Goal: Task Accomplishment & Management: Use online tool/utility

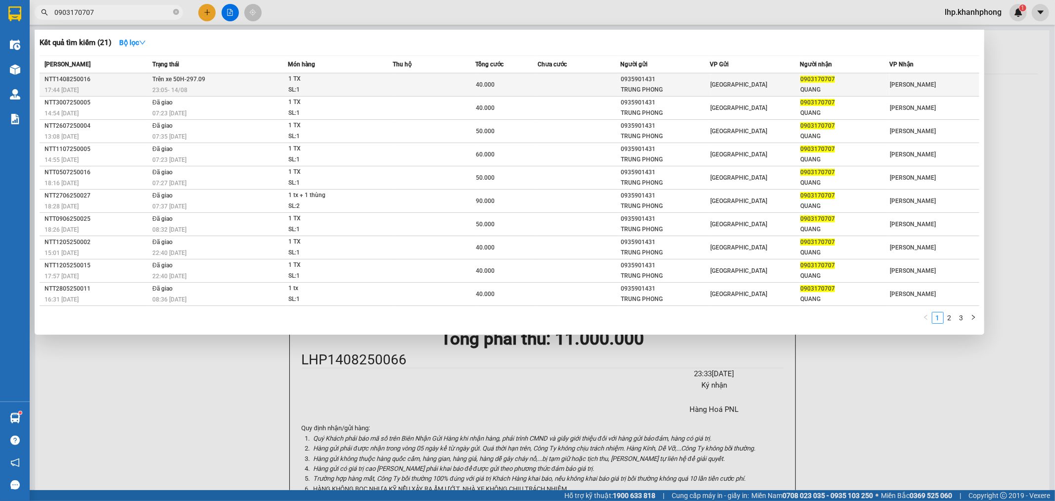
type input "0903170707"
click at [409, 80] on td at bounding box center [434, 84] width 83 height 23
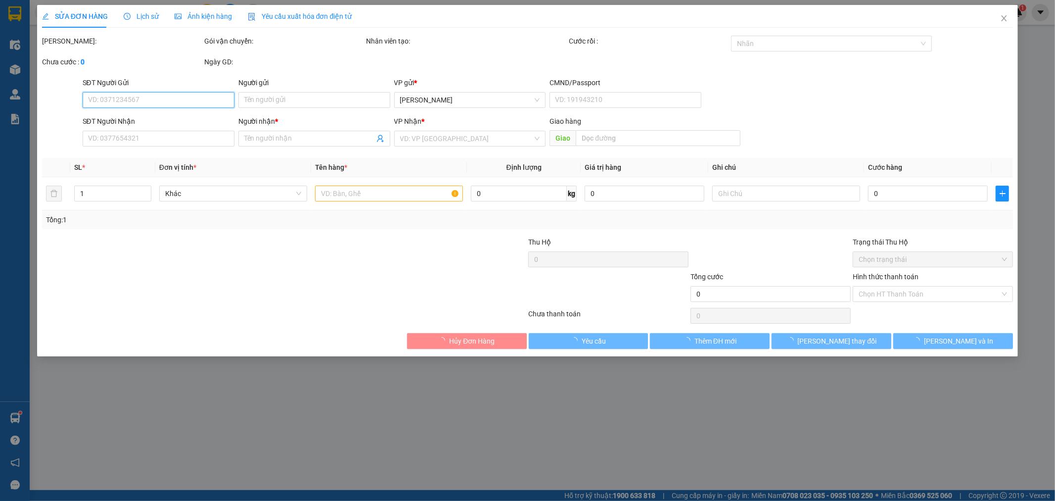
type input "0935901431"
type input "TRUNG PHONG"
type input "0903170707"
type input "QUANG"
type input "40.000"
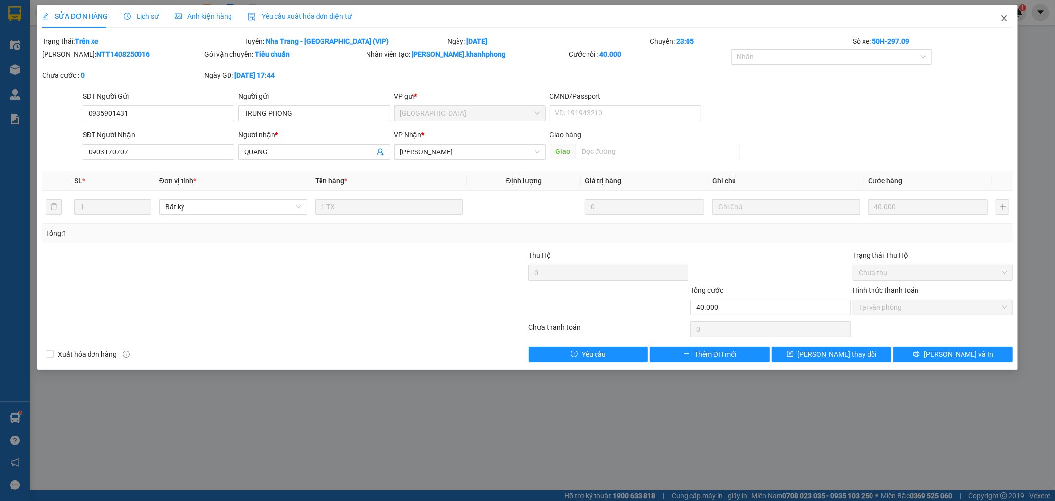
click at [1007, 18] on icon "close" at bounding box center [1005, 18] width 8 height 8
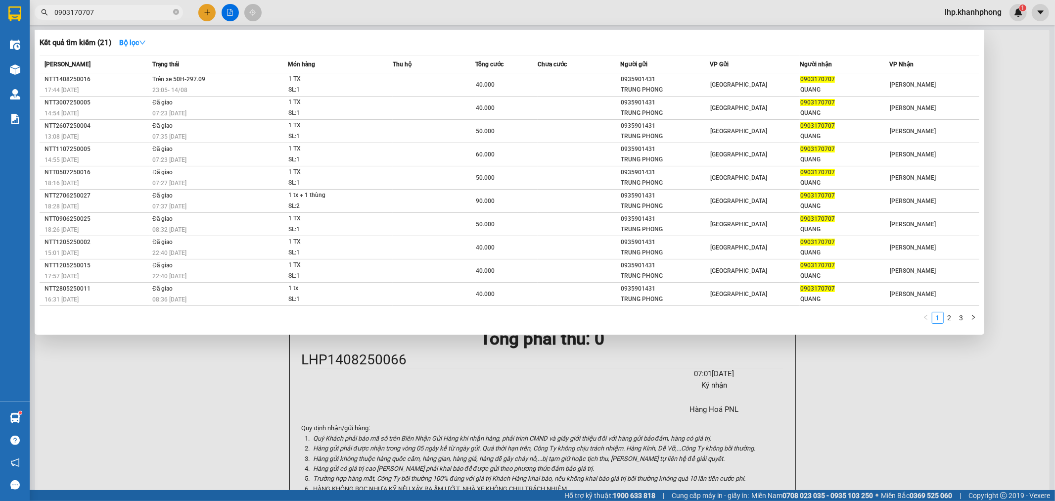
click at [121, 13] on input "0903170707" at bounding box center [112, 12] width 117 height 11
click at [386, 83] on span "1 TX SL: 1" at bounding box center [340, 84] width 104 height 21
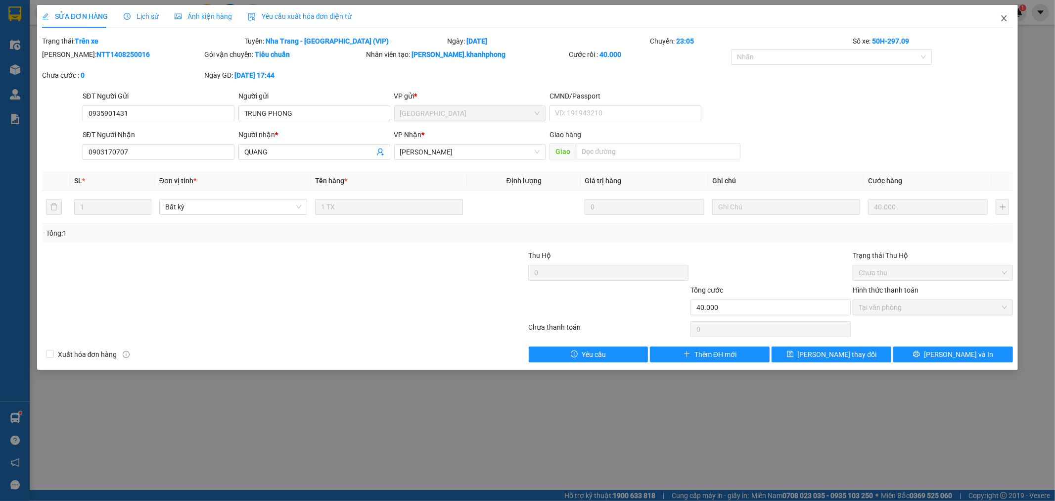
click at [1005, 17] on icon "close" at bounding box center [1005, 18] width 8 height 8
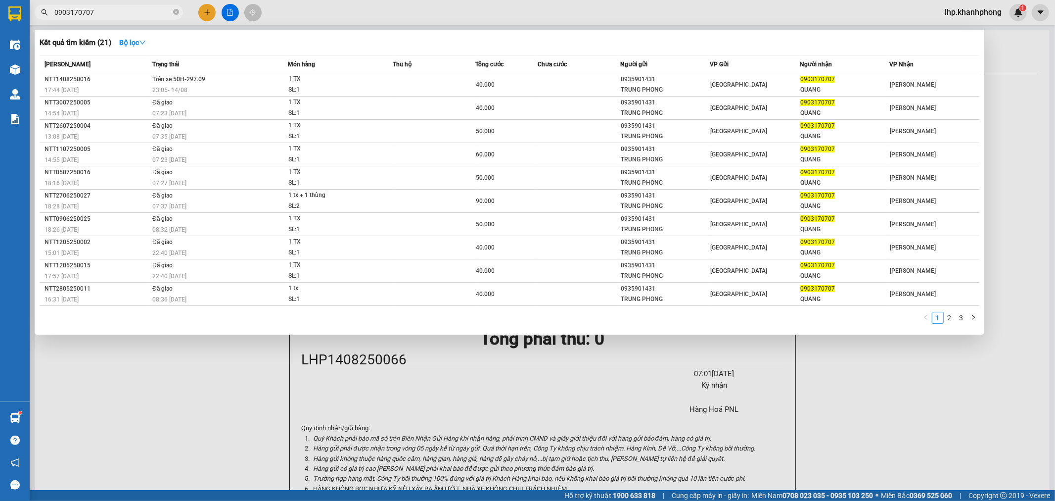
click at [144, 16] on input "0903170707" at bounding box center [112, 12] width 117 height 11
click at [228, 13] on div at bounding box center [527, 250] width 1055 height 501
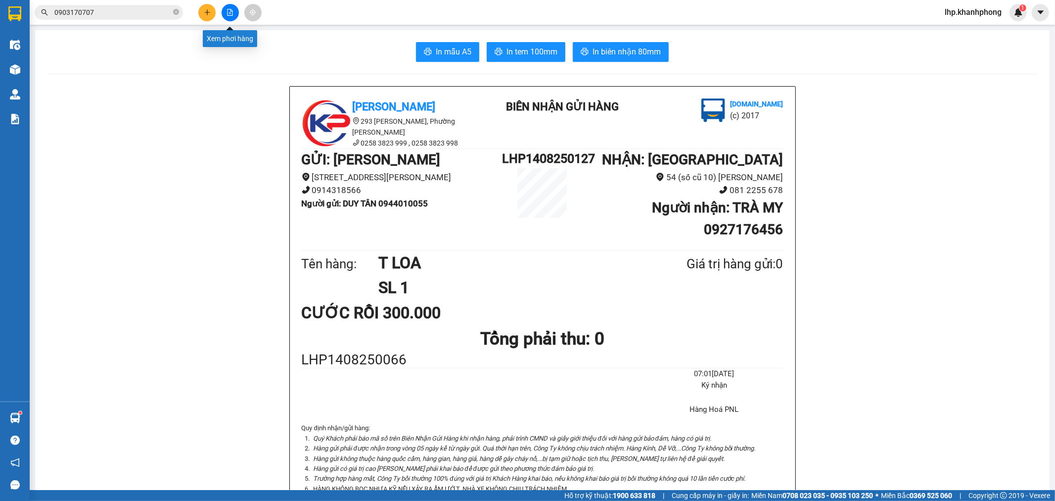
click at [230, 15] on icon "file-add" at bounding box center [230, 12] width 5 height 7
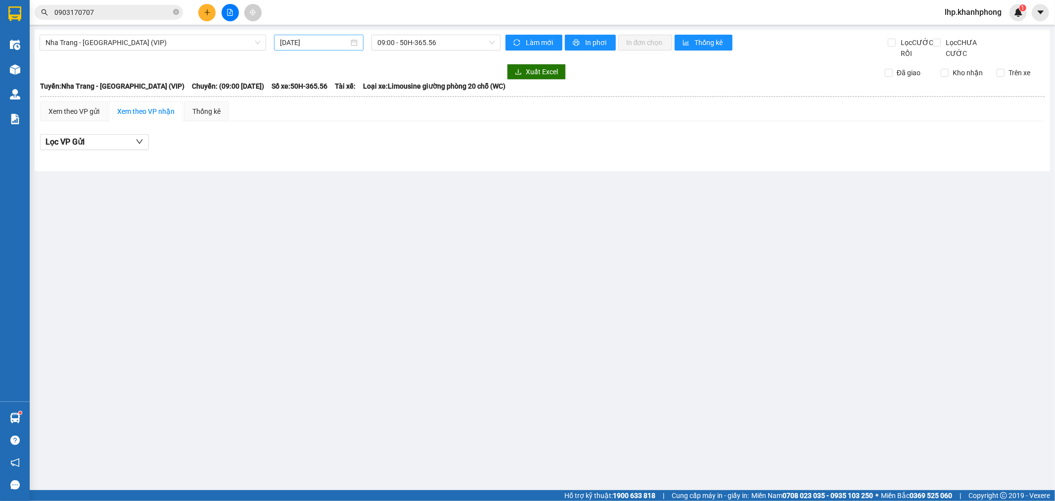
click at [313, 42] on input "[DATE]" at bounding box center [314, 42] width 69 height 11
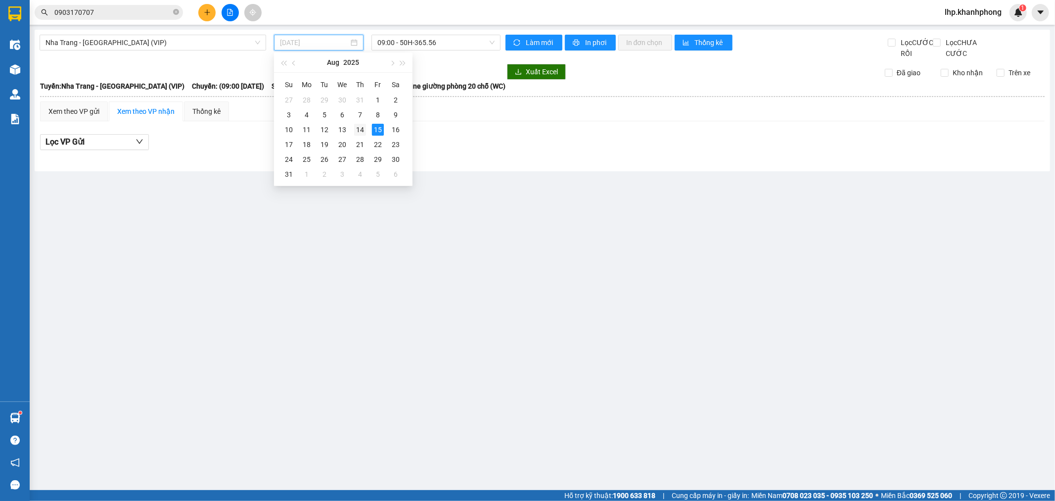
click at [360, 132] on div "14" at bounding box center [360, 130] width 12 height 12
type input "[DATE]"
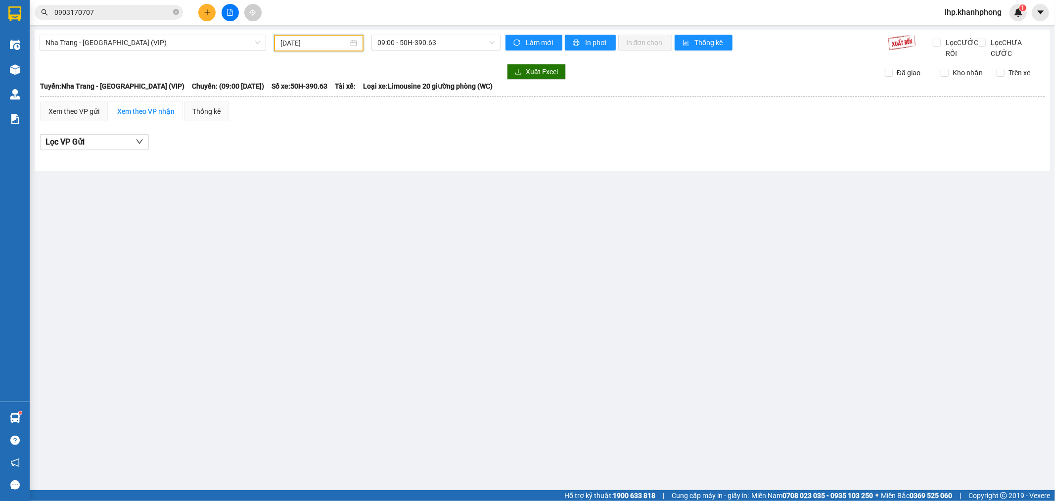
click at [442, 31] on div "Nha Trang - Sài Gòn (VIP) 14/08/2025 09:00 - 50H-390.63 Làm mới In phơi In đơn …" at bounding box center [543, 101] width 1016 height 142
click at [442, 37] on span "09:00 - 50H-390.63" at bounding box center [436, 42] width 117 height 15
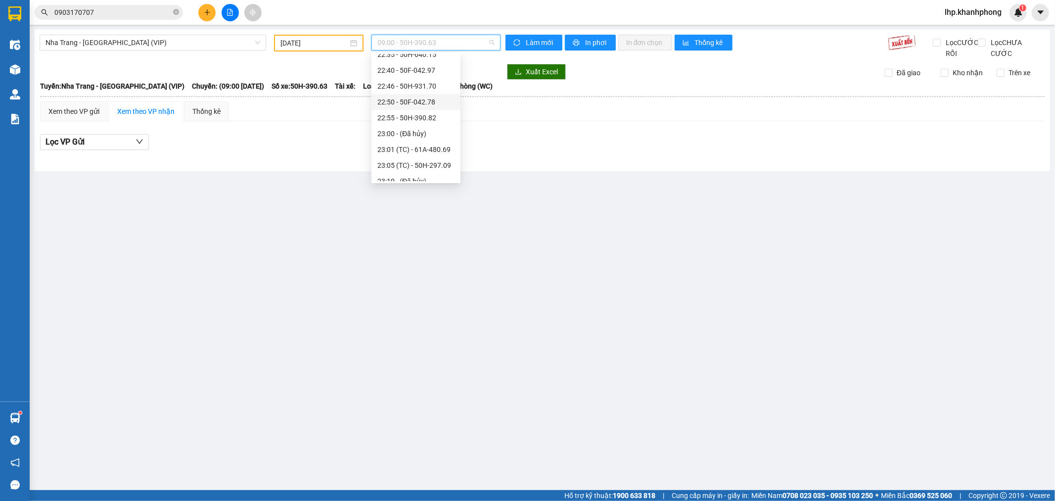
scroll to position [190, 0]
click at [432, 156] on div "23:05 (TC) - 50H-297.09" at bounding box center [416, 157] width 77 height 11
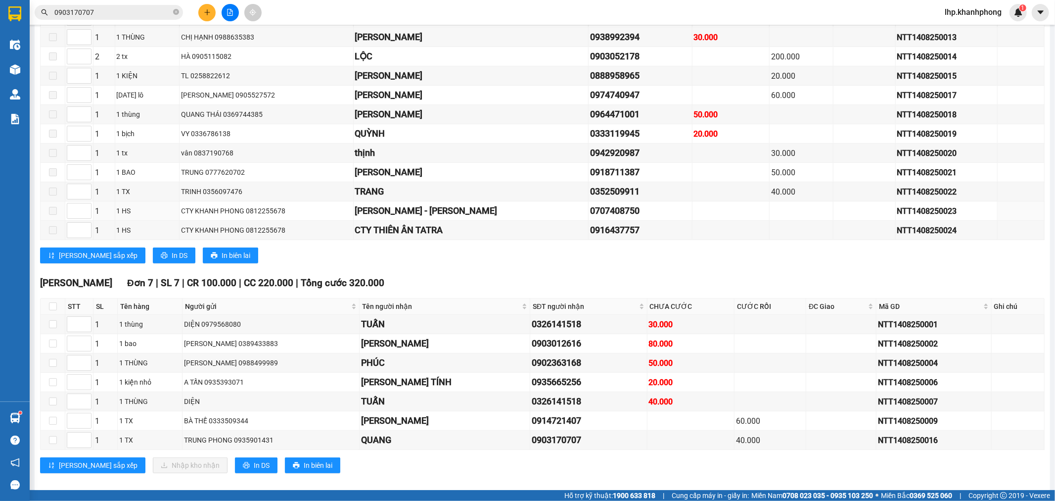
scroll to position [329, 0]
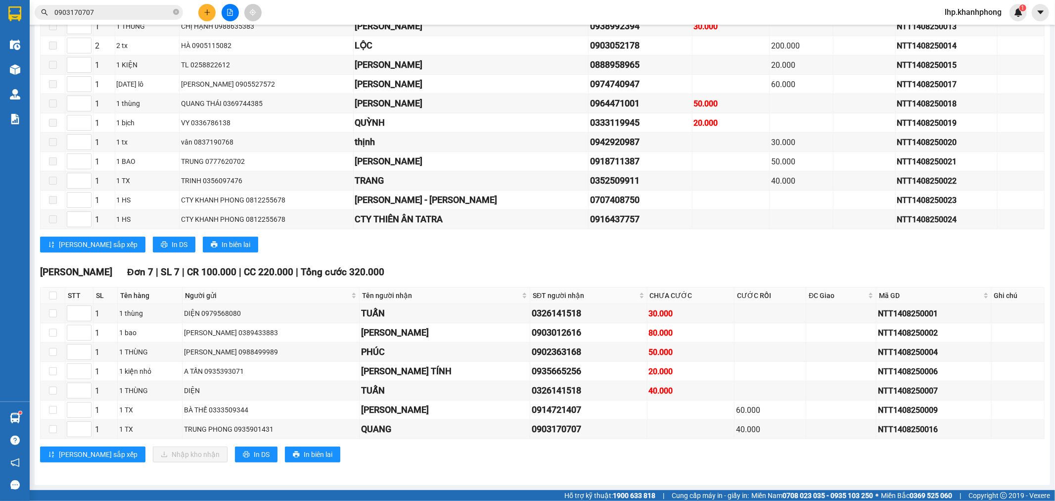
click at [60, 298] on th at bounding box center [53, 295] width 25 height 16
click at [53, 295] on input "checkbox" at bounding box center [53, 295] width 8 height 8
checkbox input "true"
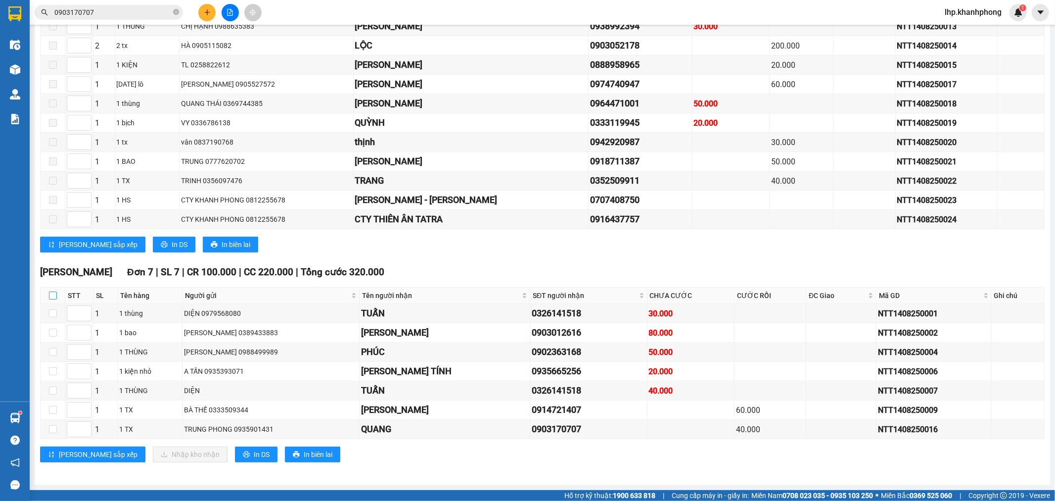
checkbox input "true"
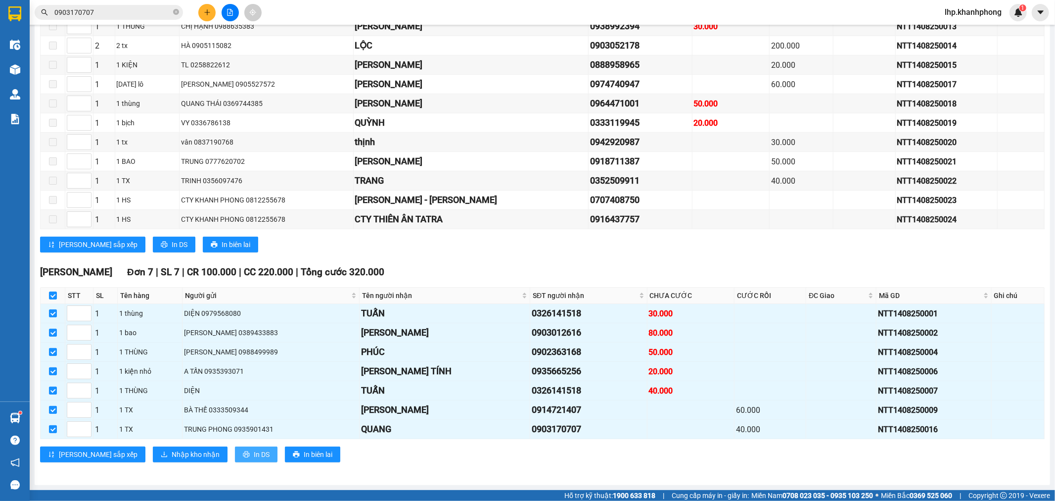
click at [235, 456] on button "In DS" at bounding box center [256, 454] width 43 height 16
click at [172, 454] on span "Nhập kho nhận" at bounding box center [196, 454] width 48 height 11
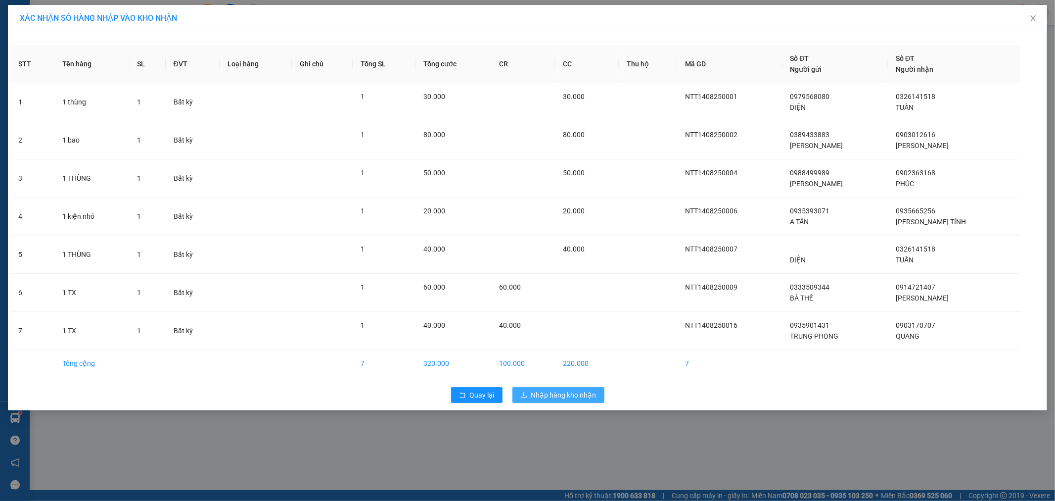
click at [575, 390] on span "Nhập hàng kho nhận" at bounding box center [563, 394] width 65 height 11
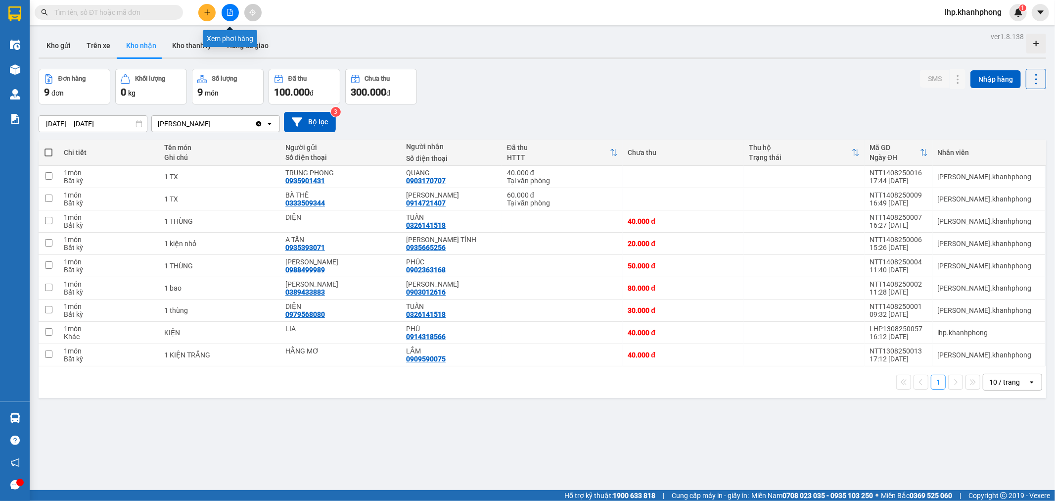
click at [228, 11] on icon "file-add" at bounding box center [230, 12] width 5 height 7
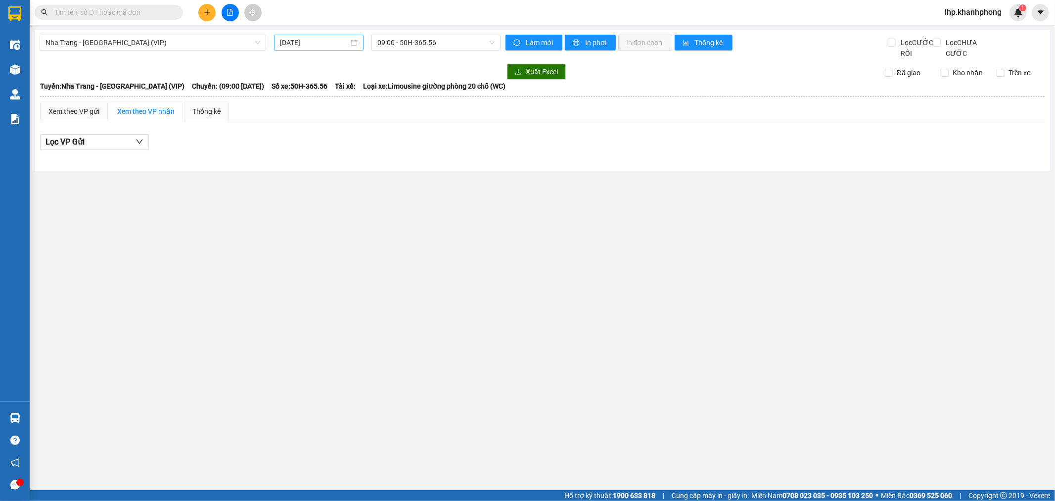
click at [338, 41] on input "[DATE]" at bounding box center [314, 42] width 69 height 11
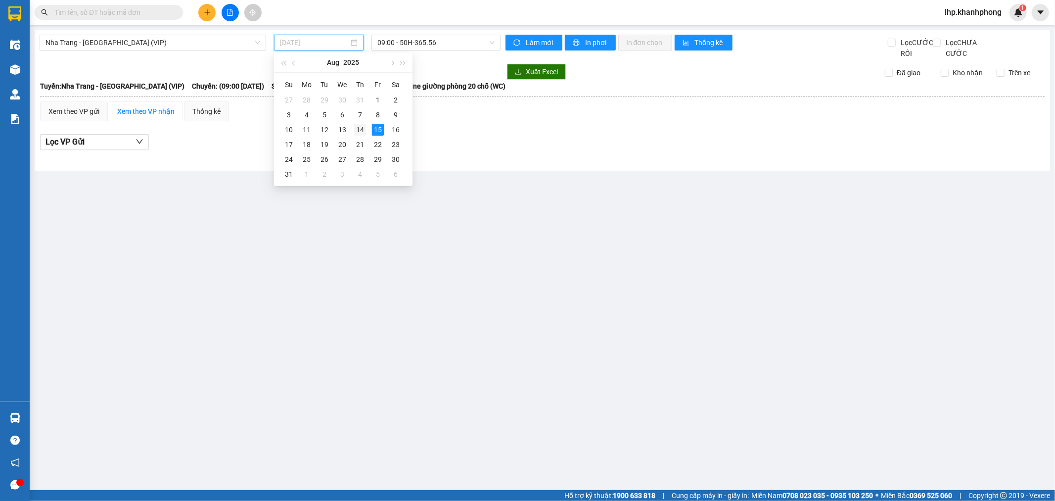
click at [359, 127] on div "14" at bounding box center [360, 130] width 12 height 12
type input "[DATE]"
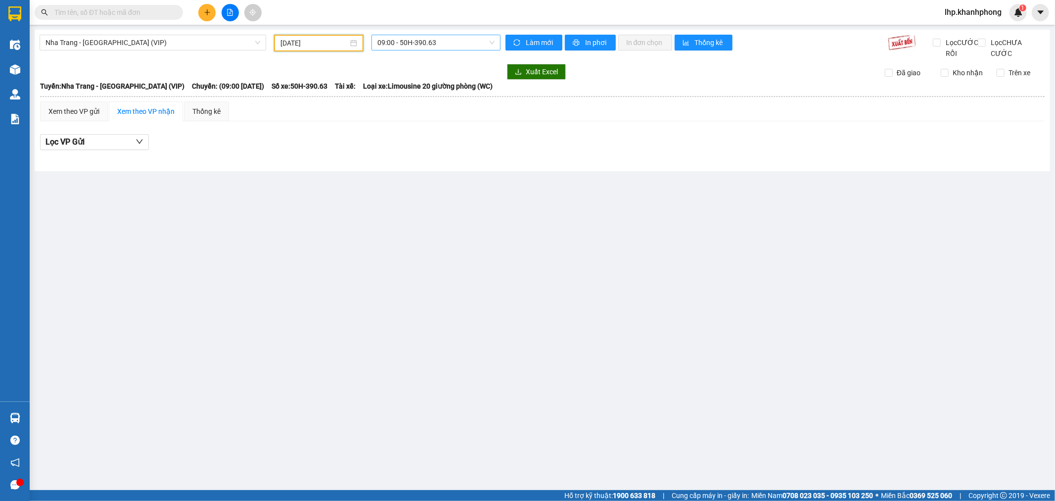
click at [434, 48] on span "09:00 - 50H-390.63" at bounding box center [436, 42] width 117 height 15
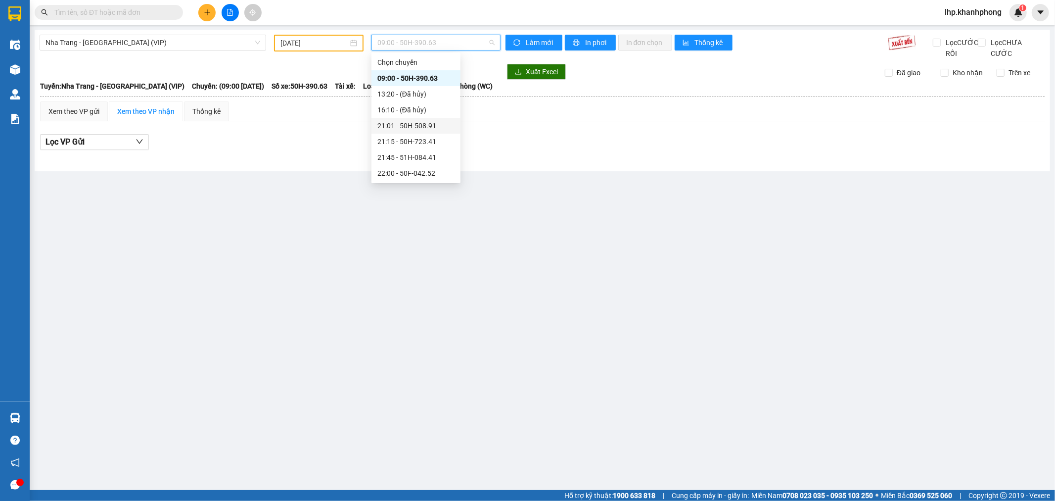
click at [412, 122] on div "21:01 - 50H-508.91" at bounding box center [416, 125] width 77 height 11
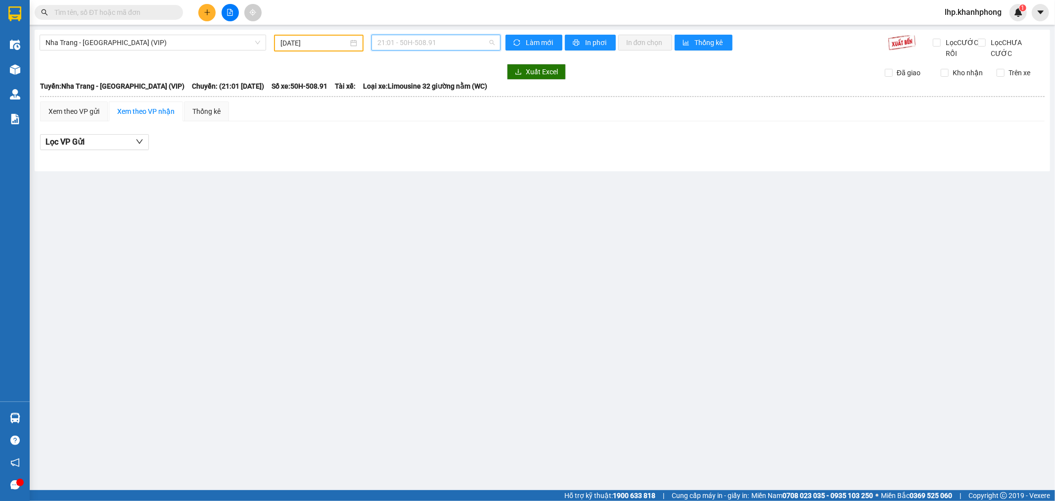
click at [432, 45] on span "21:01 - 50H-508.91" at bounding box center [436, 42] width 117 height 15
click at [420, 141] on div "21:15 - 50H-723.41" at bounding box center [416, 141] width 77 height 11
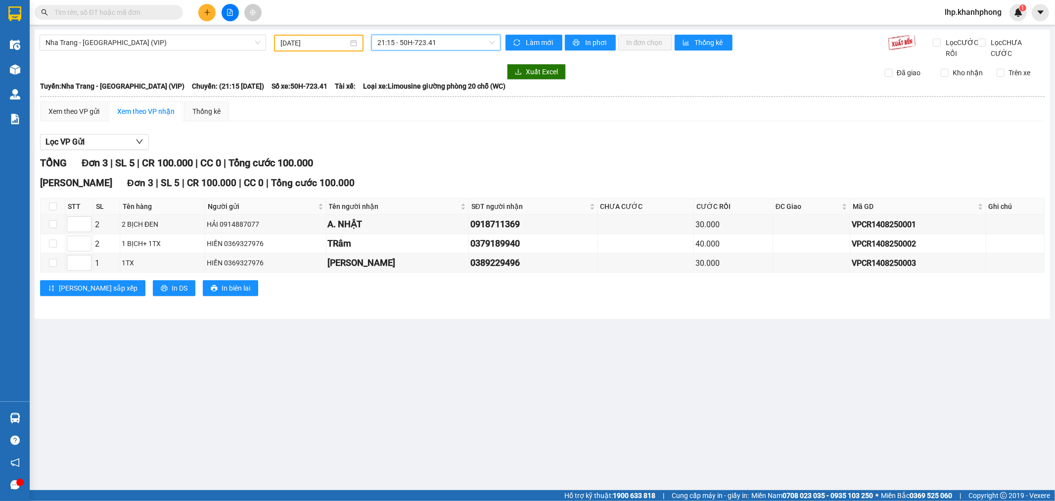
click at [451, 46] on span "21:15 - 50H-723.41" at bounding box center [436, 42] width 117 height 15
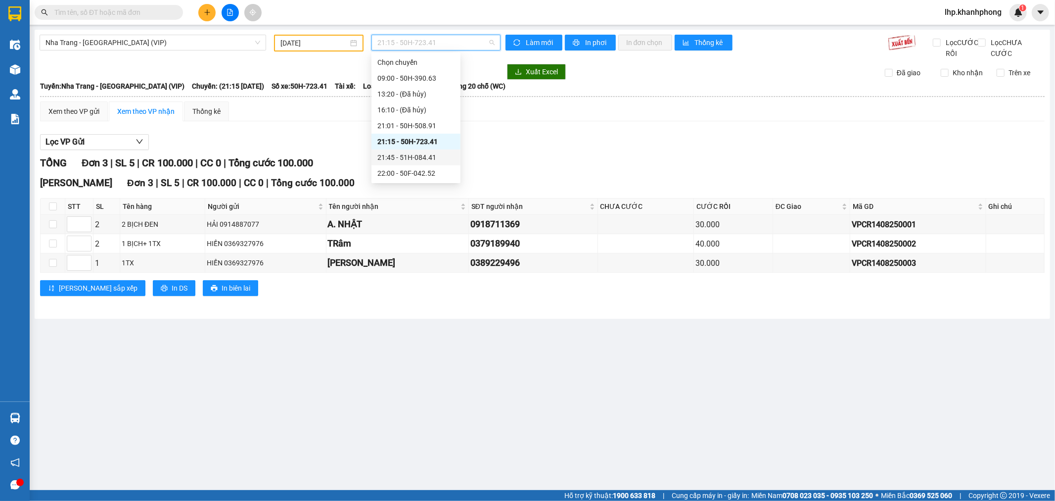
click at [427, 155] on div "21:45 - 51H-084.41" at bounding box center [416, 157] width 77 height 11
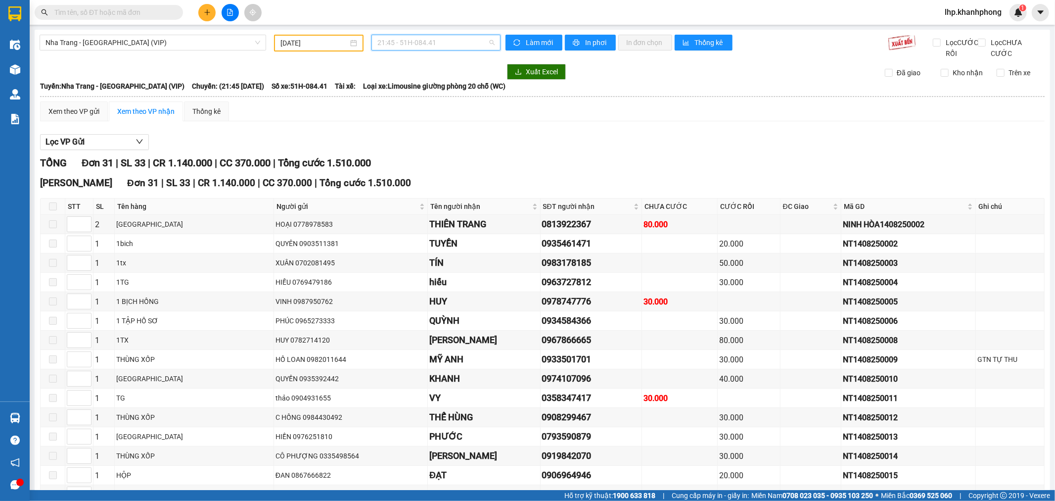
click at [470, 43] on span "21:45 - 51H-084.41" at bounding box center [436, 42] width 117 height 15
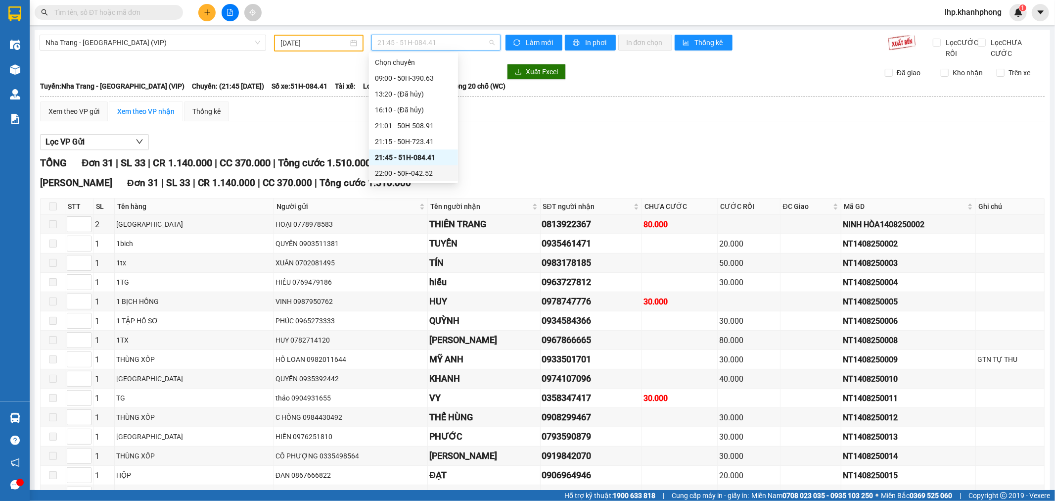
click at [420, 168] on div "22:00 - 50F-042.52" at bounding box center [413, 173] width 77 height 11
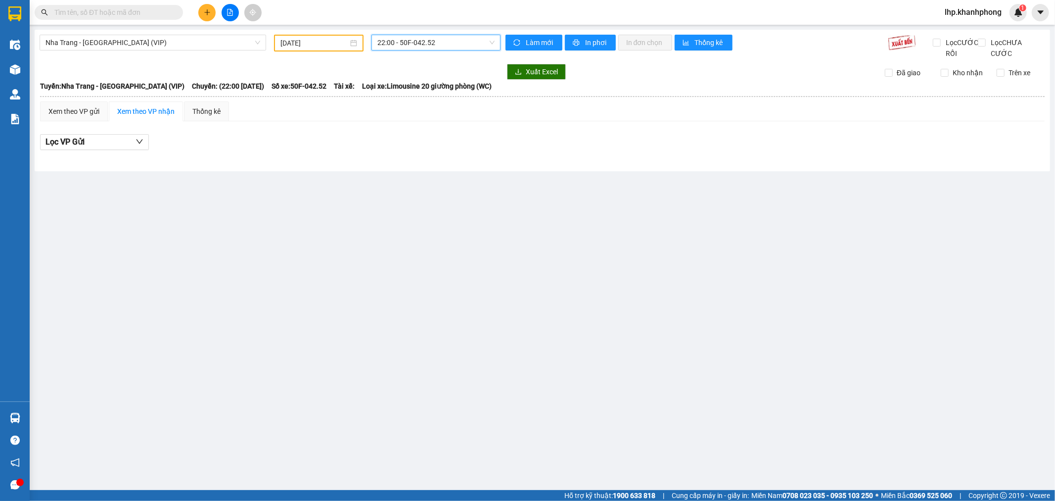
click at [439, 43] on span "22:00 - 50F-042.52" at bounding box center [436, 42] width 117 height 15
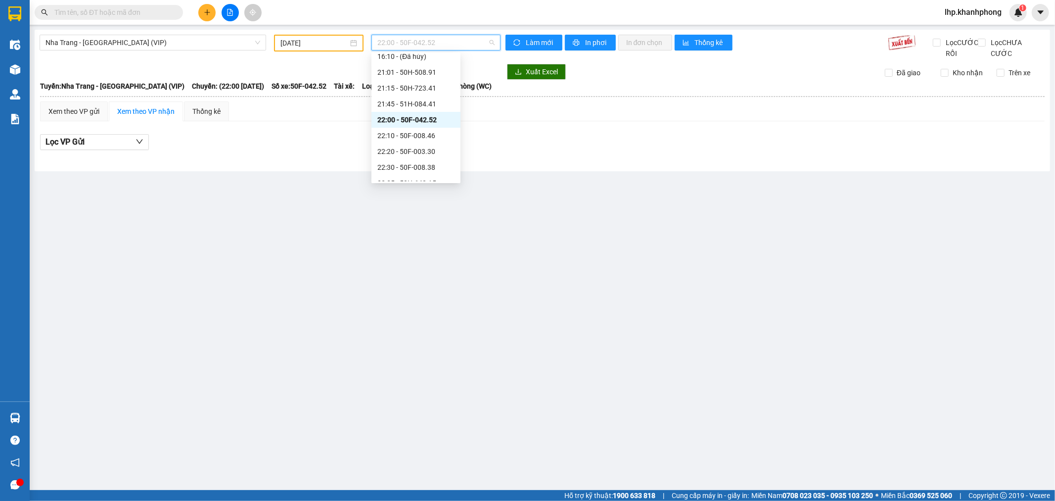
scroll to position [110, 0]
click at [415, 81] on div "22:10 - 50F-008.46" at bounding box center [416, 79] width 77 height 11
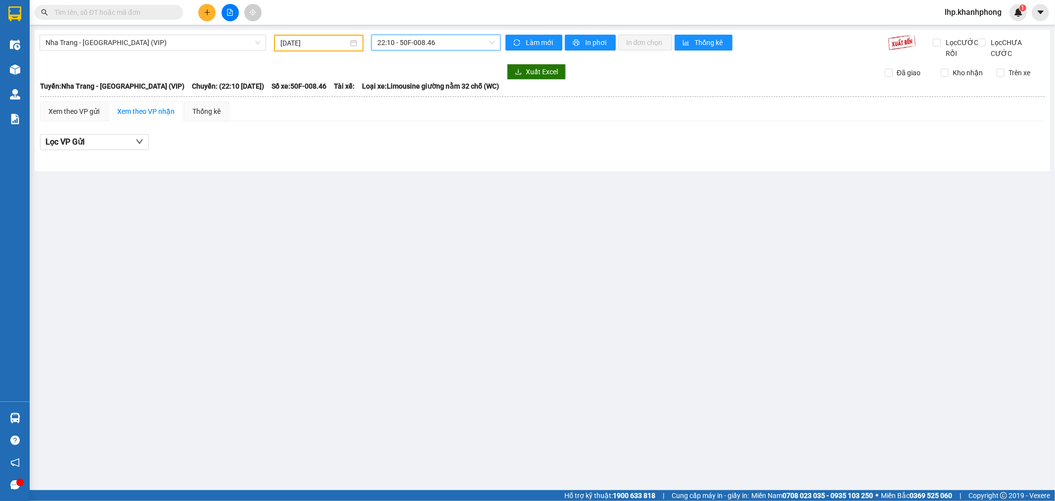
click at [439, 43] on span "22:10 - 50F-008.46" at bounding box center [436, 42] width 117 height 15
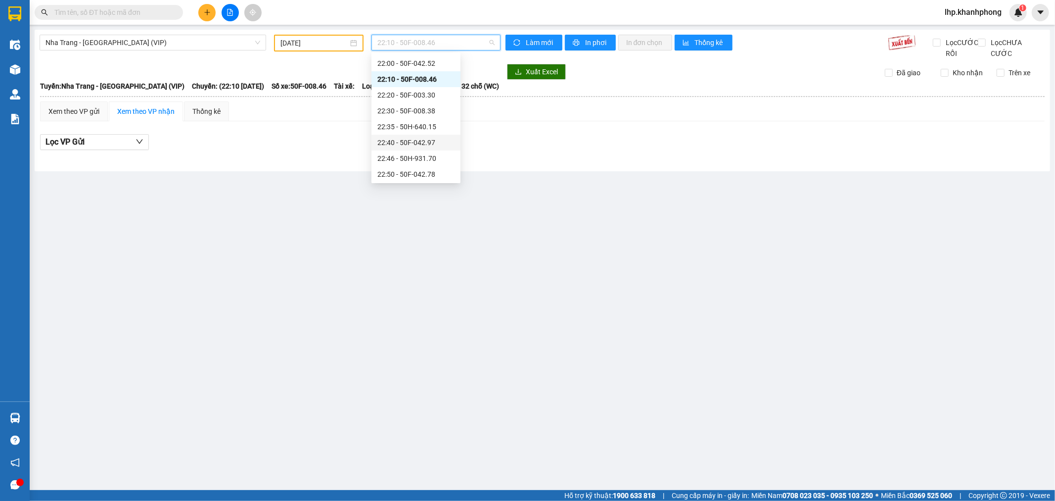
scroll to position [190, 0]
click at [426, 155] on div "23:05 (TC) - 50H-297.09" at bounding box center [416, 157] width 77 height 11
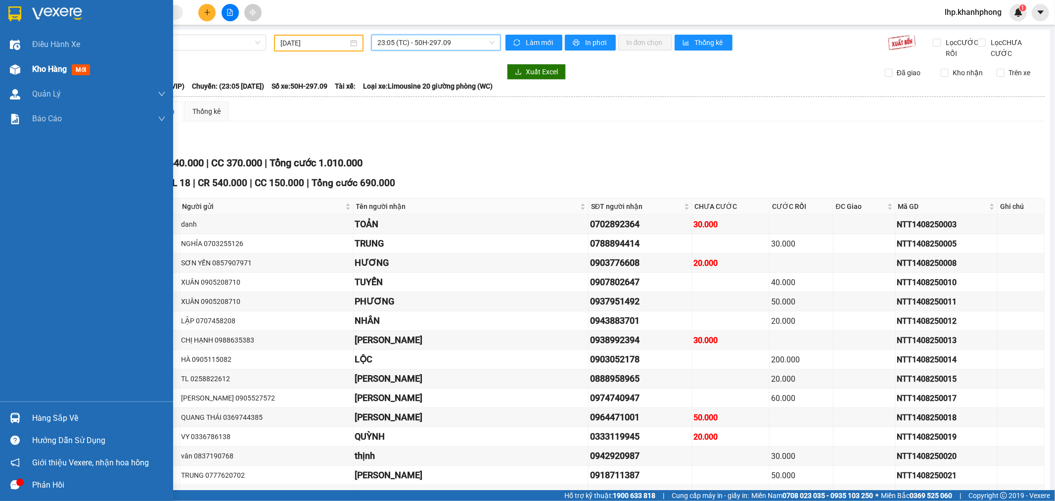
click at [55, 66] on span "Kho hàng" at bounding box center [49, 68] width 35 height 9
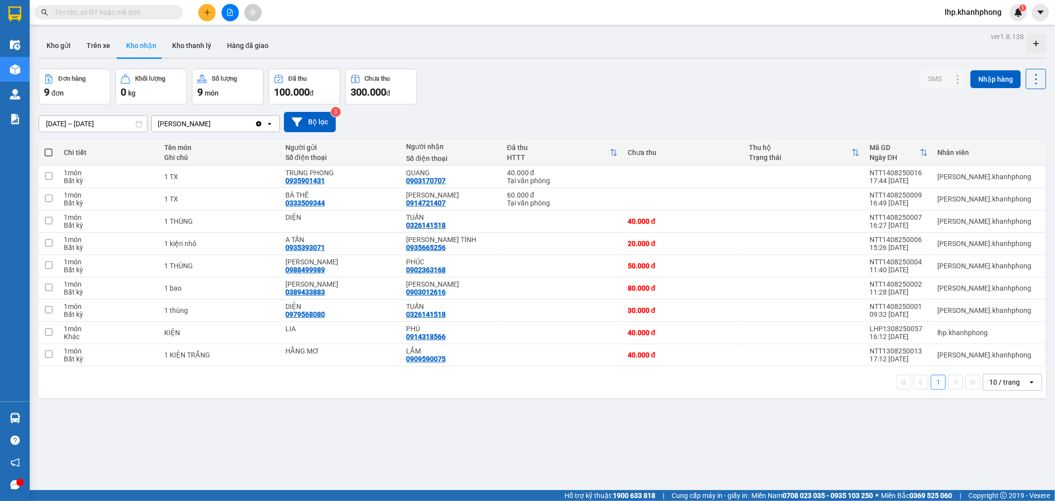
click at [148, 16] on input "text" at bounding box center [112, 12] width 117 height 11
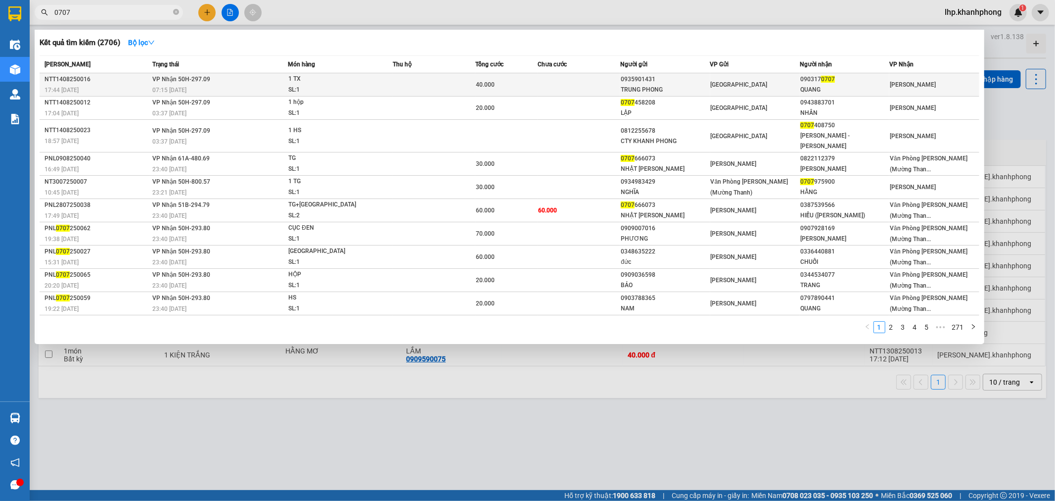
type input "0707"
click at [443, 90] on td at bounding box center [434, 84] width 83 height 23
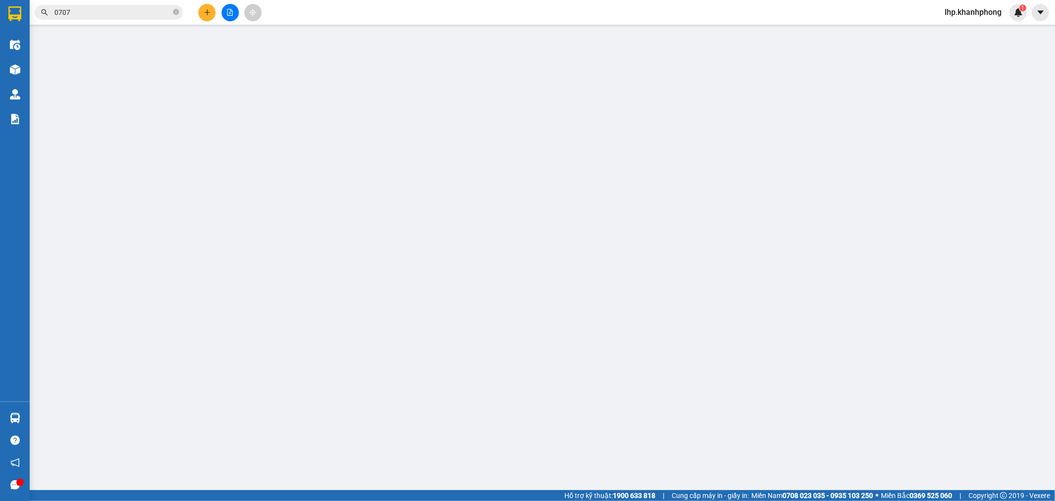
type input "0935901431"
type input "TRUNG PHONG"
type input "0903170707"
type input "QUANG"
type input "40.000"
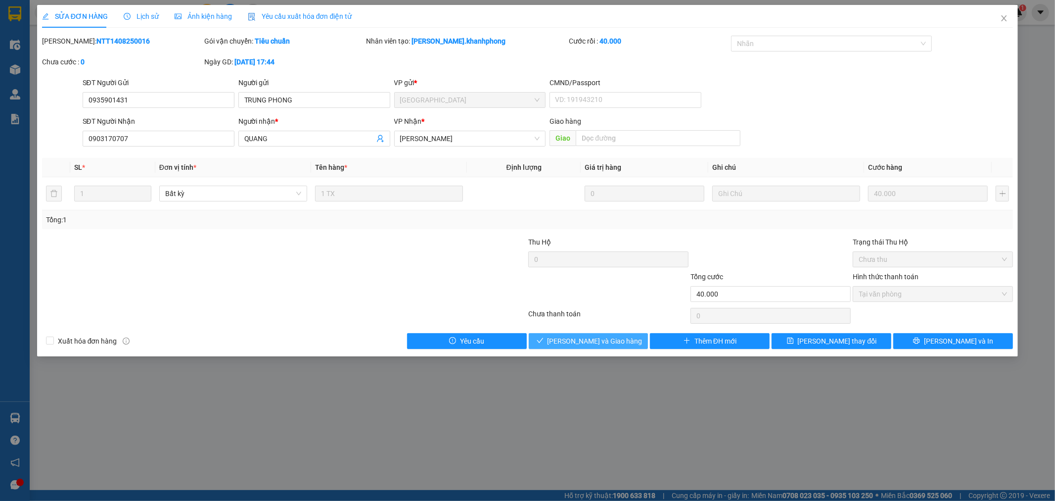
click at [601, 336] on span "[PERSON_NAME] và Giao hàng" at bounding box center [595, 340] width 95 height 11
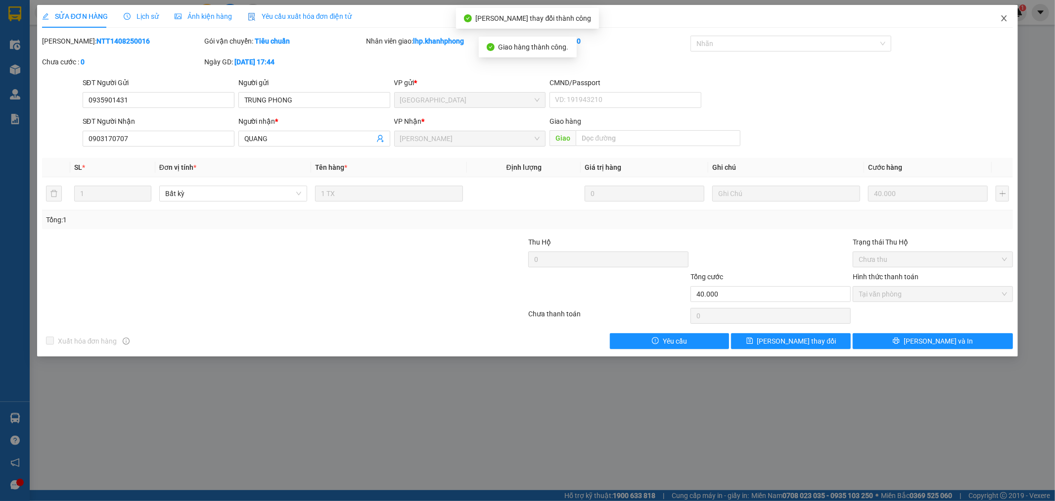
click at [1007, 16] on icon "close" at bounding box center [1004, 18] width 5 height 6
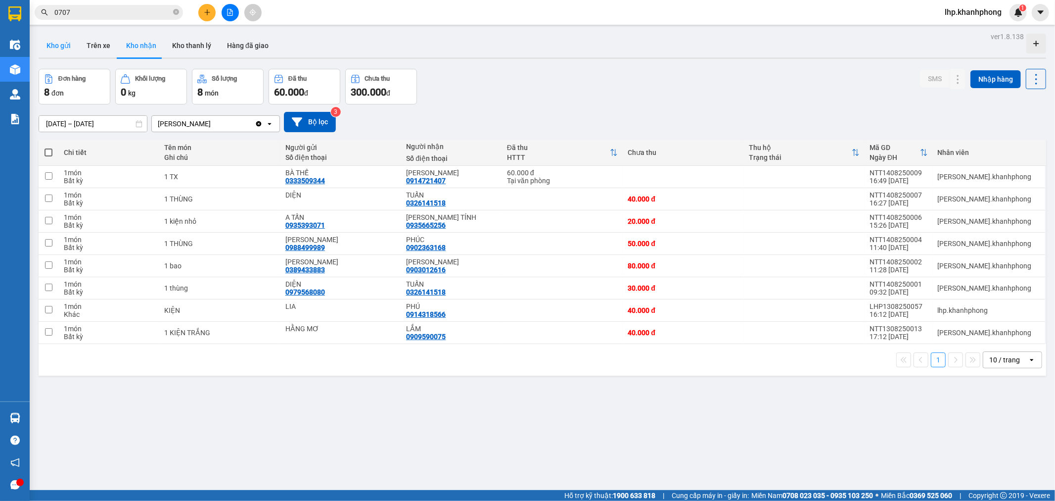
click at [66, 46] on button "Kho gửi" at bounding box center [59, 46] width 40 height 24
